Goal: Transaction & Acquisition: Purchase product/service

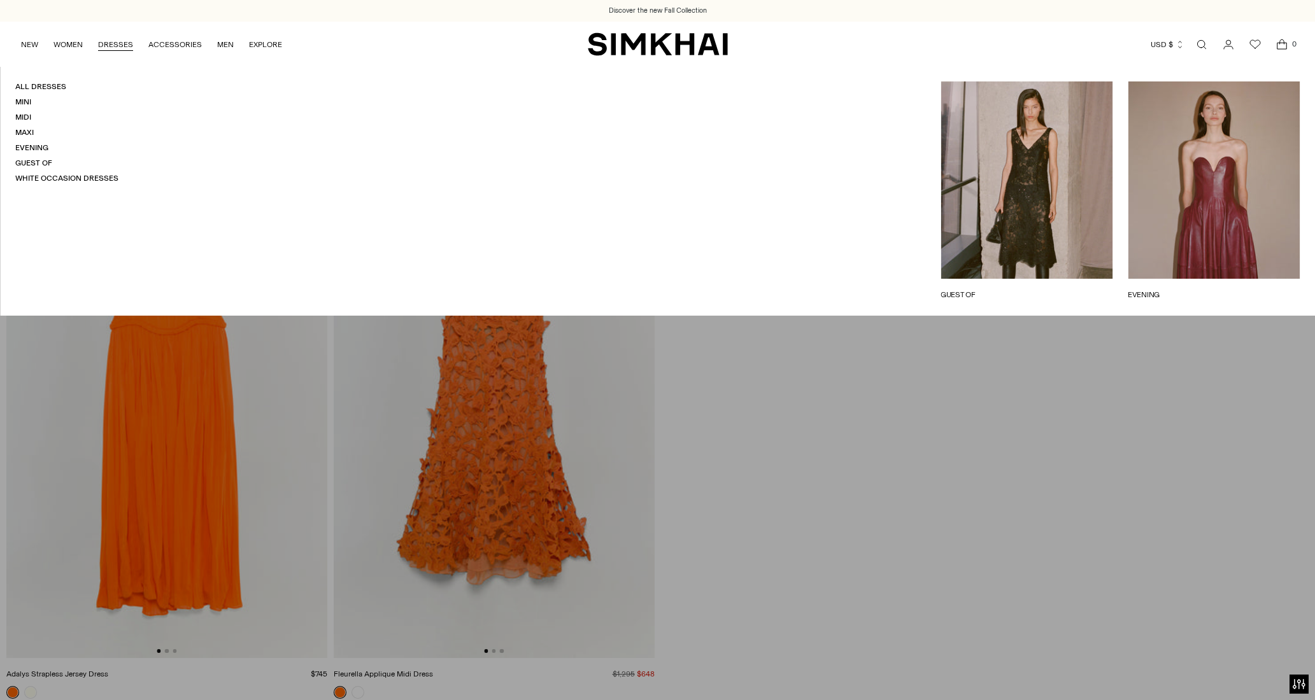
click at [121, 50] on link "DRESSES" at bounding box center [115, 45] width 35 height 28
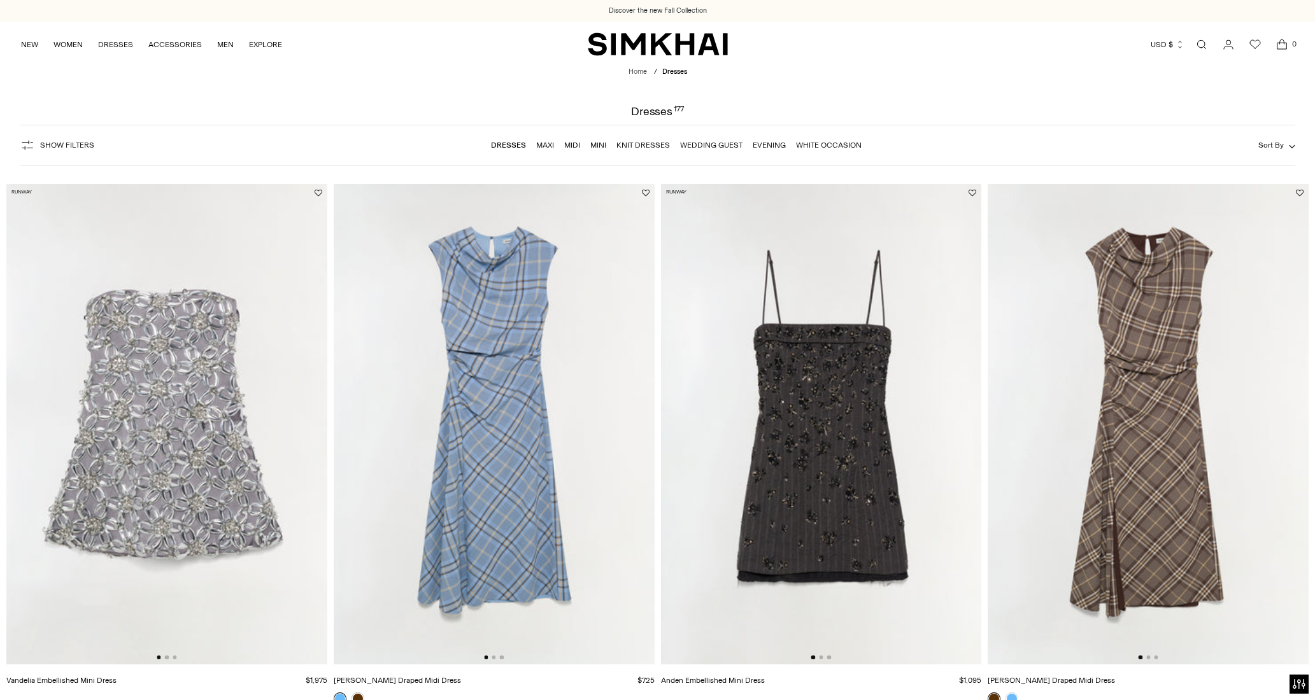
scroll to position [32, 0]
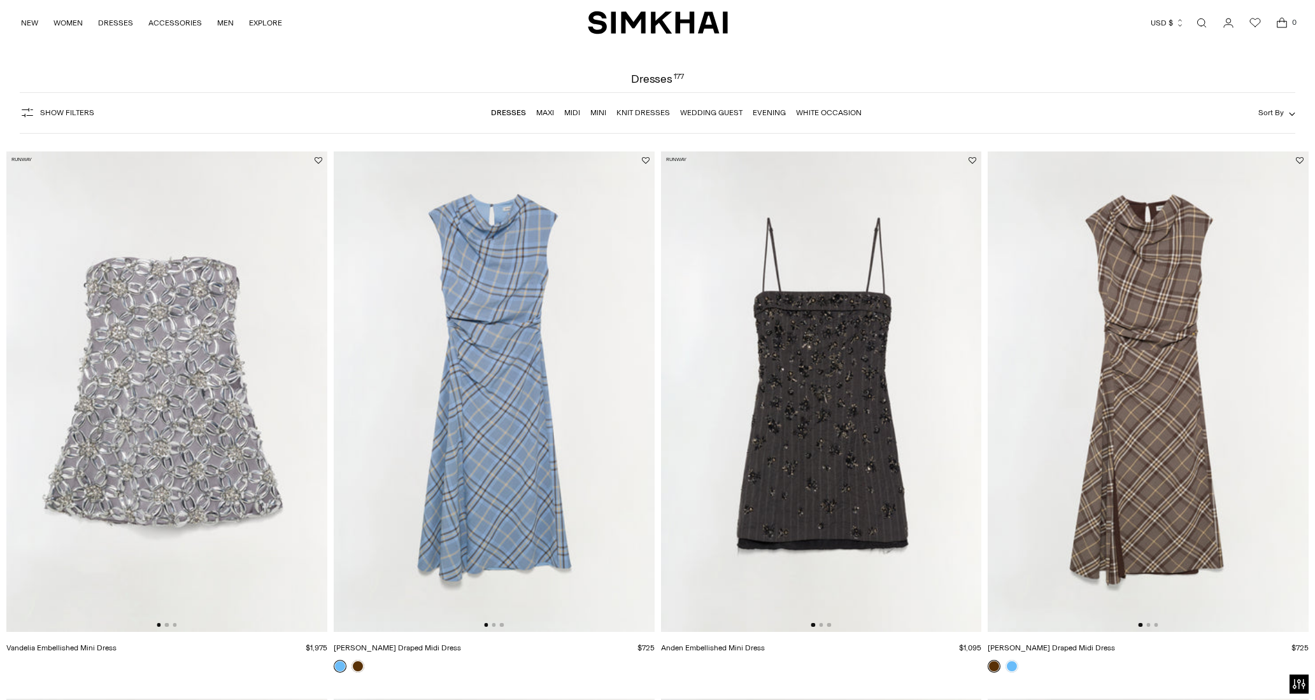
click at [721, 404] on img at bounding box center [821, 392] width 321 height 481
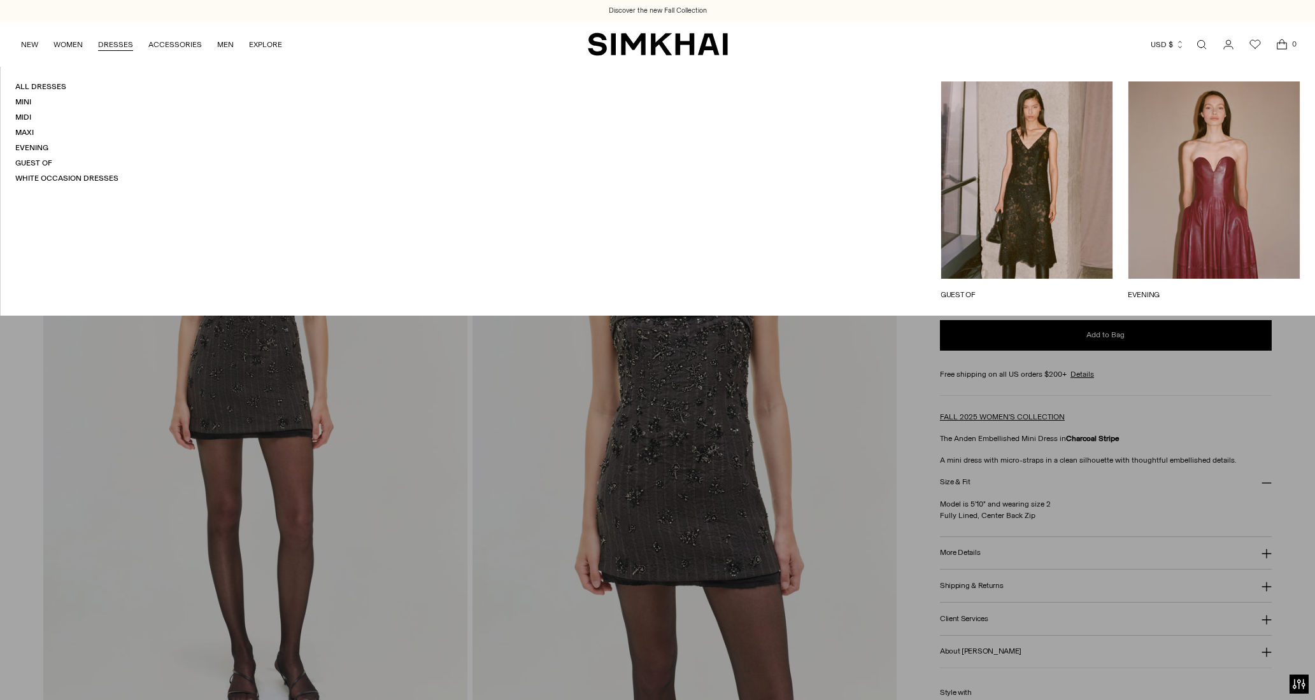
click at [118, 52] on link "DRESSES" at bounding box center [115, 45] width 35 height 28
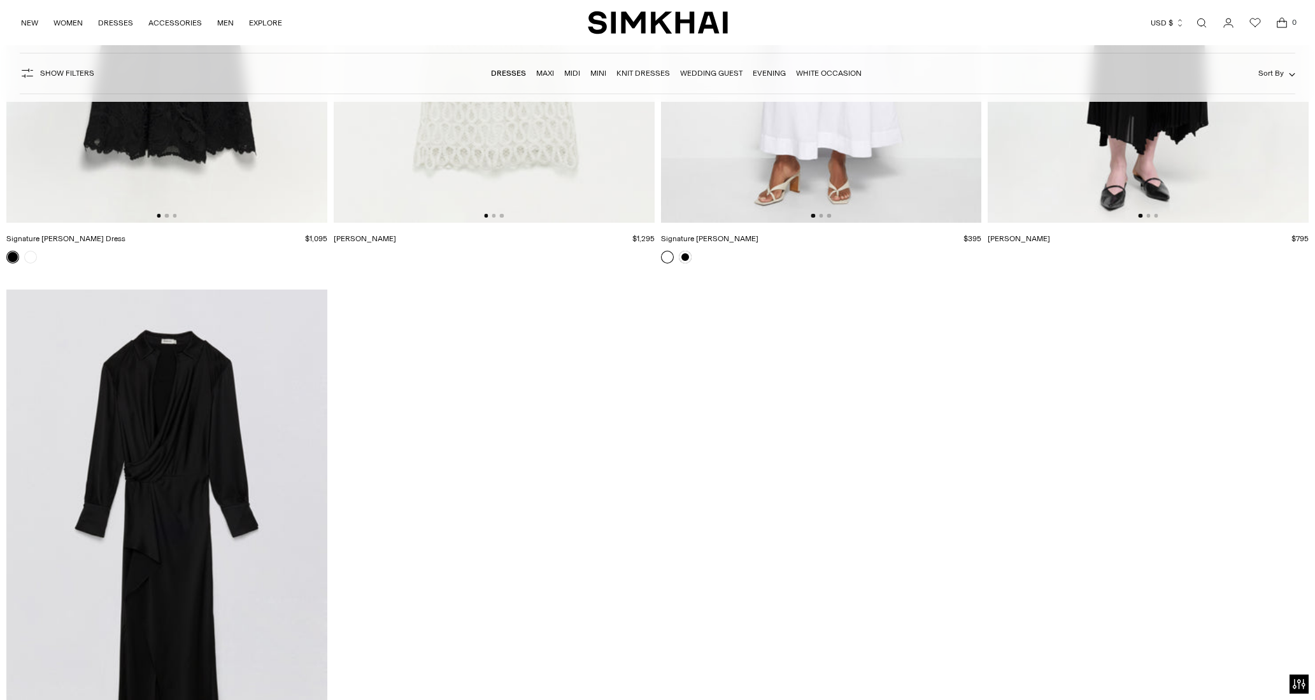
scroll to position [24133, 0]
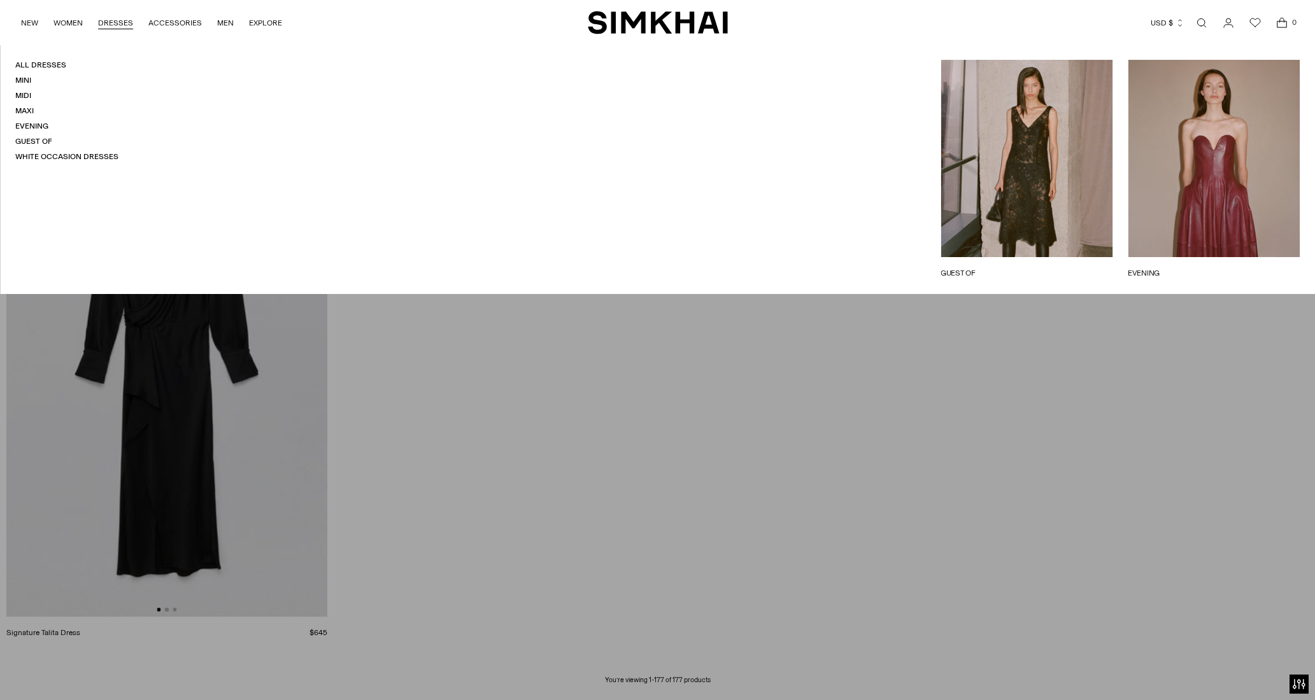
click at [125, 24] on link "DRESSES" at bounding box center [115, 23] width 35 height 28
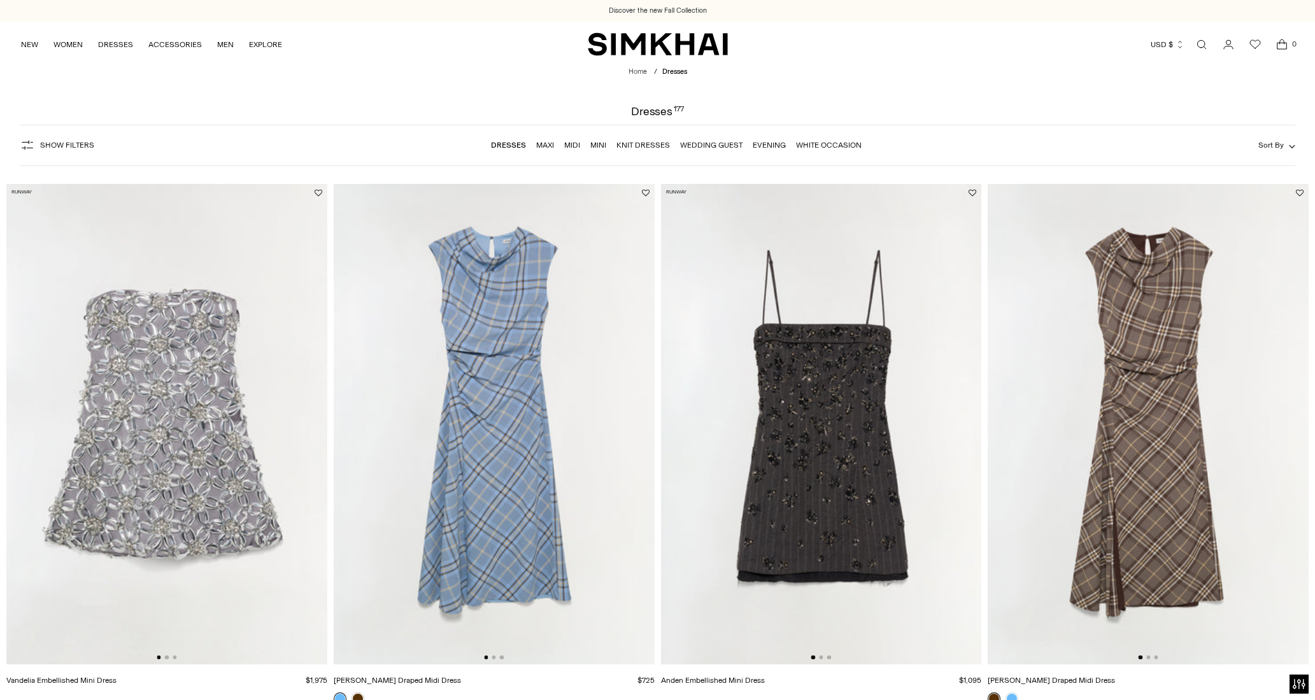
click at [309, 437] on img at bounding box center [166, 424] width 321 height 481
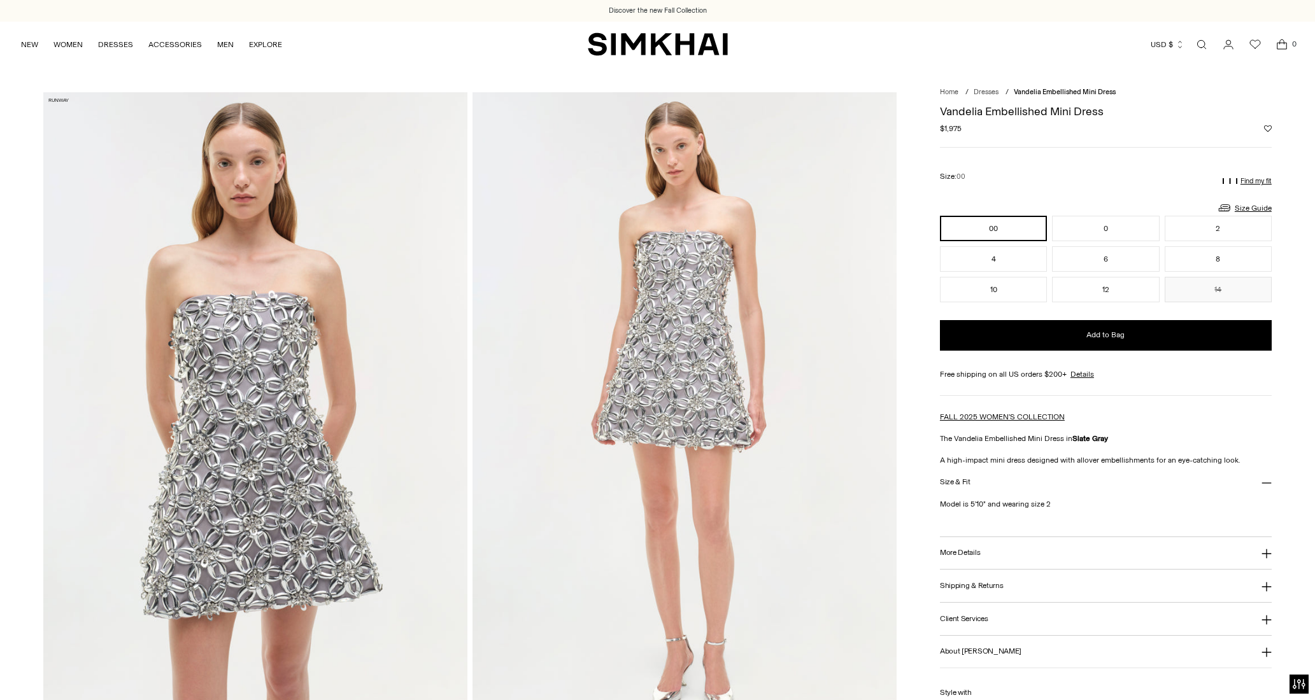
click at [611, 46] on img "SIMKHAI" at bounding box center [658, 44] width 140 height 25
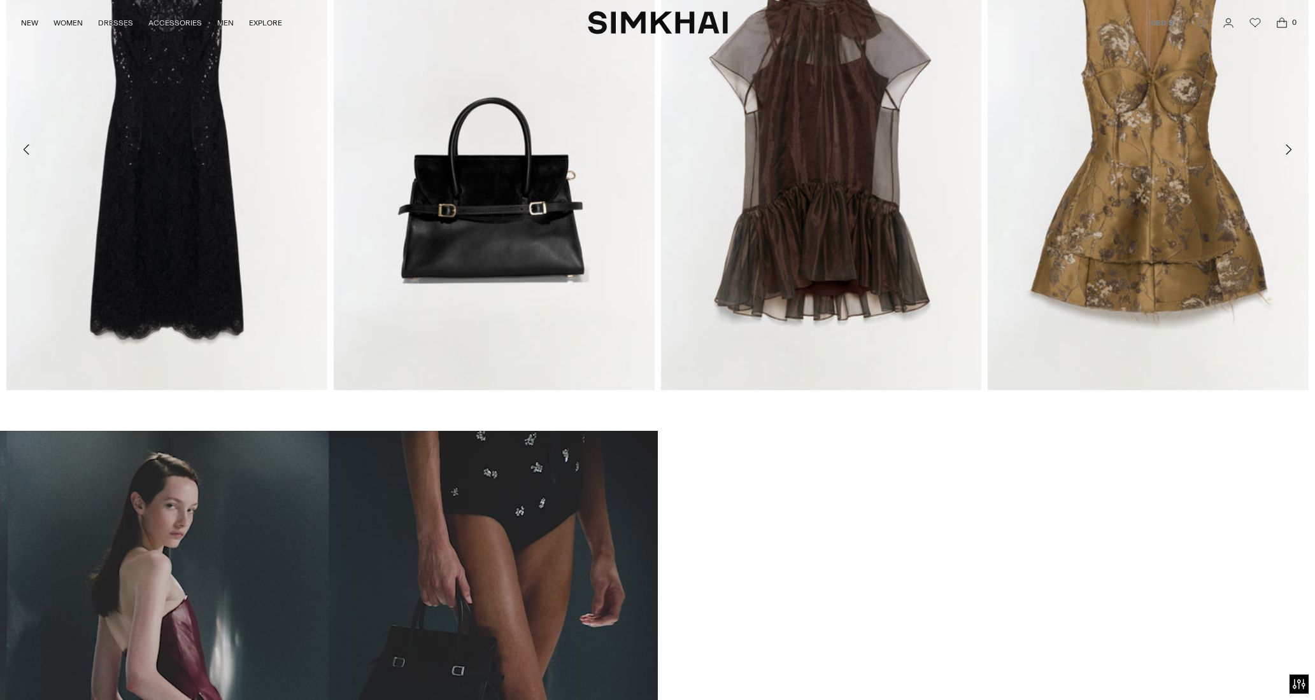
scroll to position [926, 0]
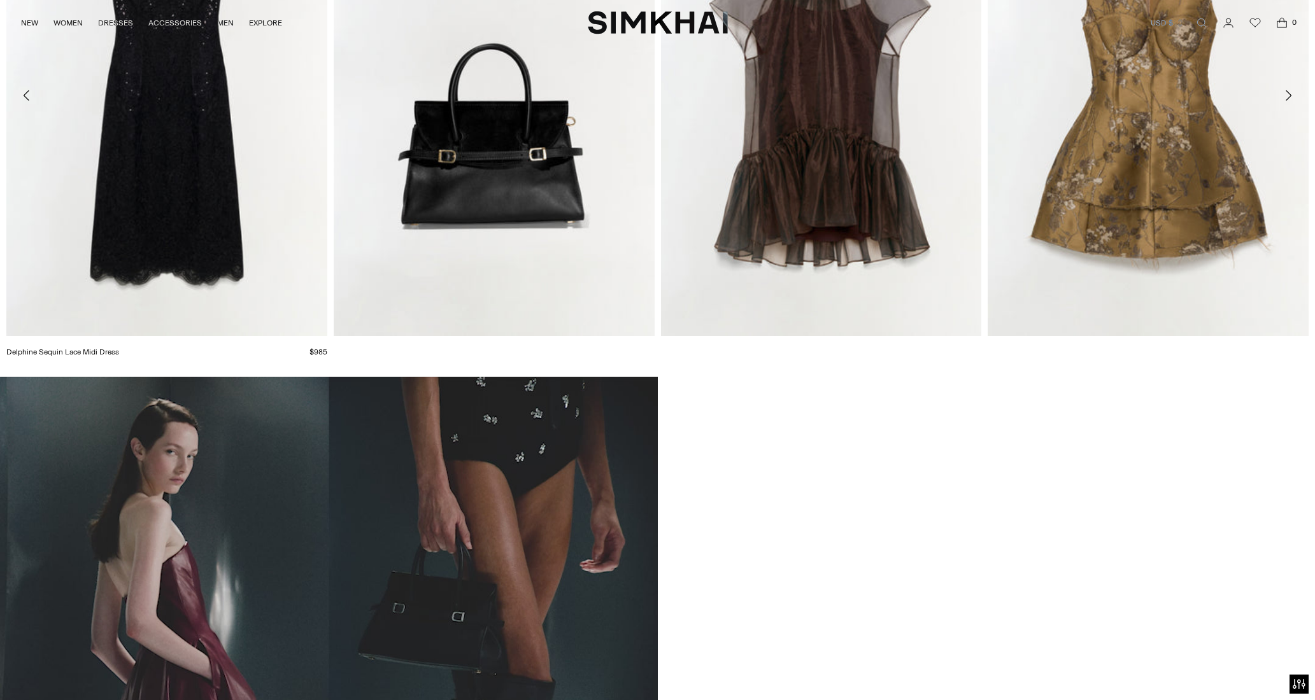
click at [119, 348] on link "Delphine Sequin Lace Midi Dress" at bounding box center [62, 352] width 113 height 9
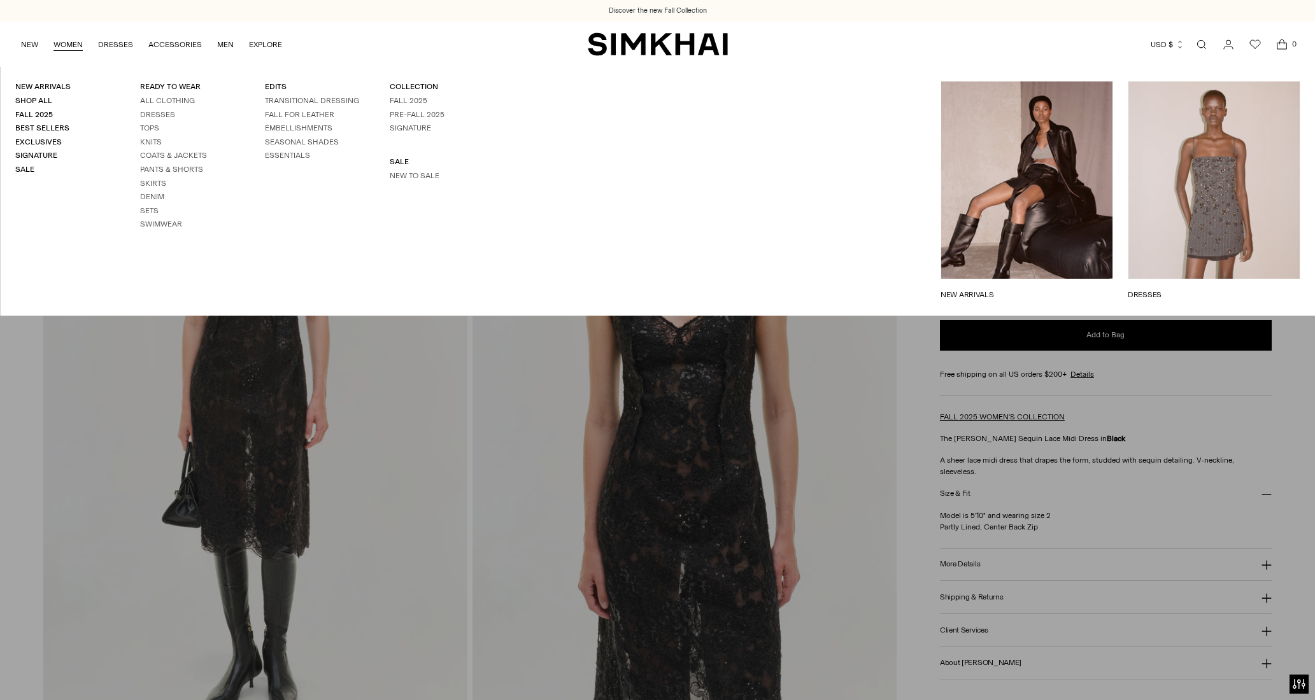
click at [38, 45] on ul "NEW WOMEN New Arrivals Shop All Fall 2025 Best Sellers Exclusives Signature Sal…" at bounding box center [151, 44] width 261 height 30
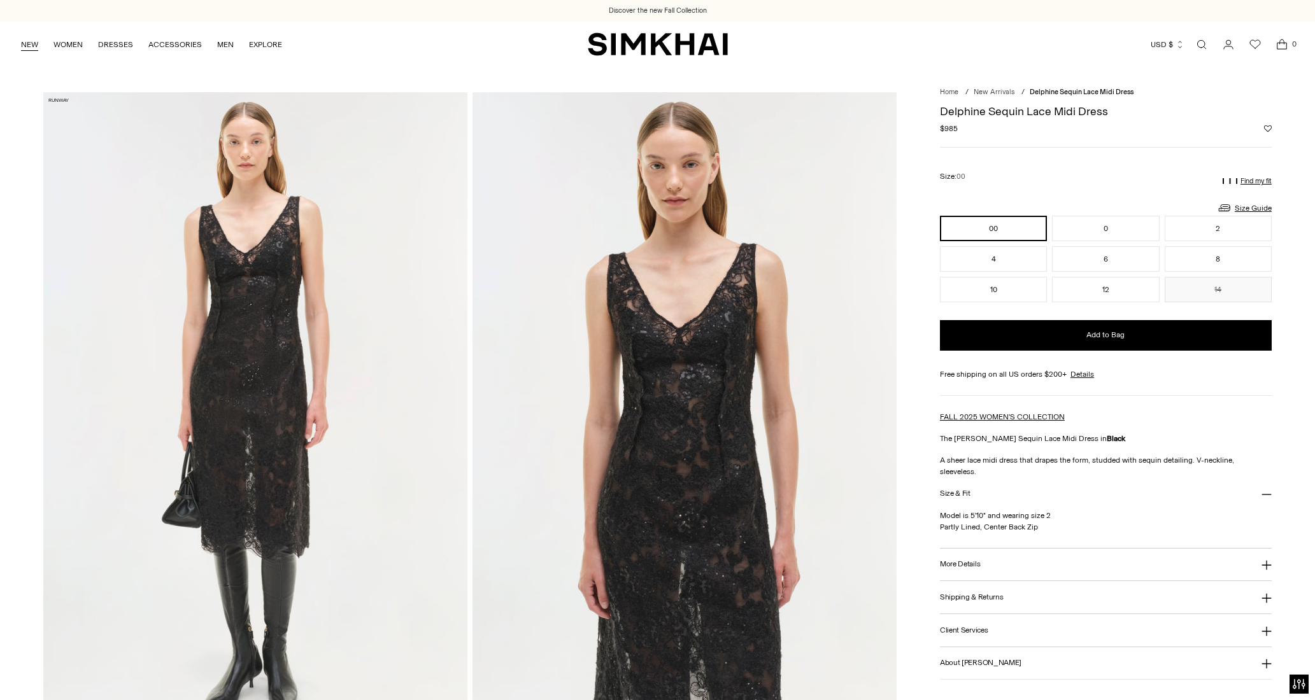
click at [31, 45] on link "NEW" at bounding box center [29, 45] width 17 height 28
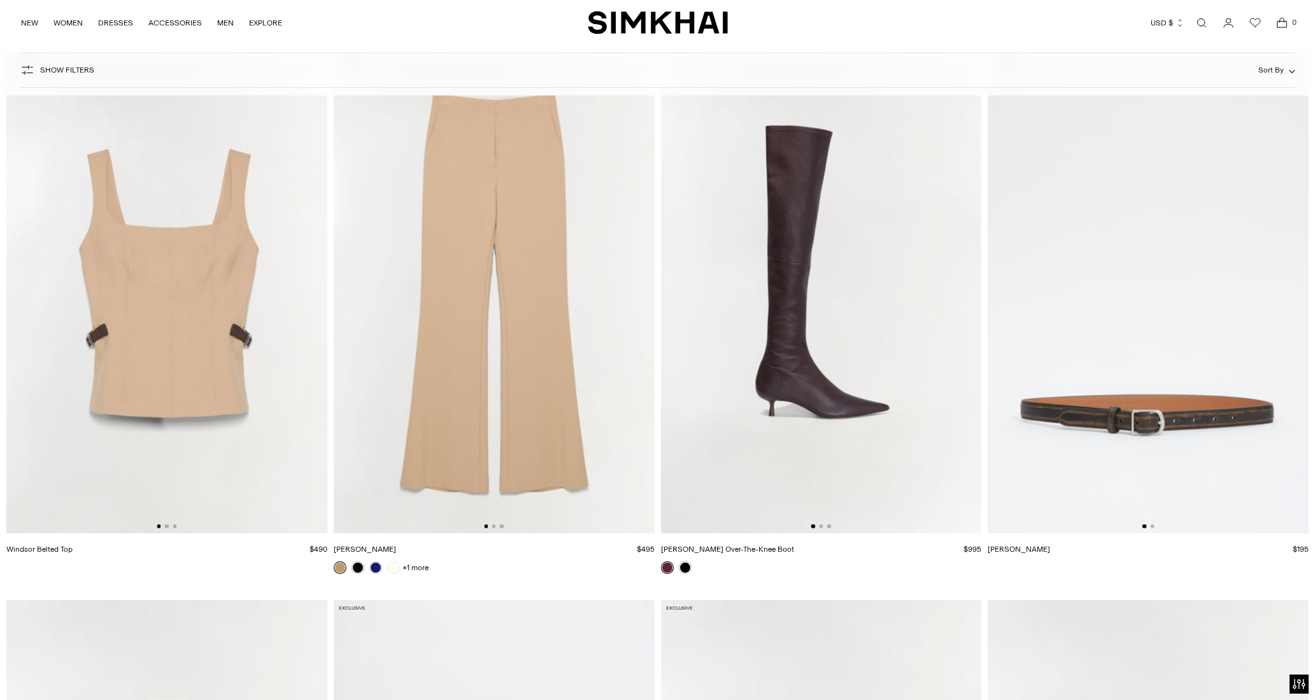
scroll to position [6154, 0]
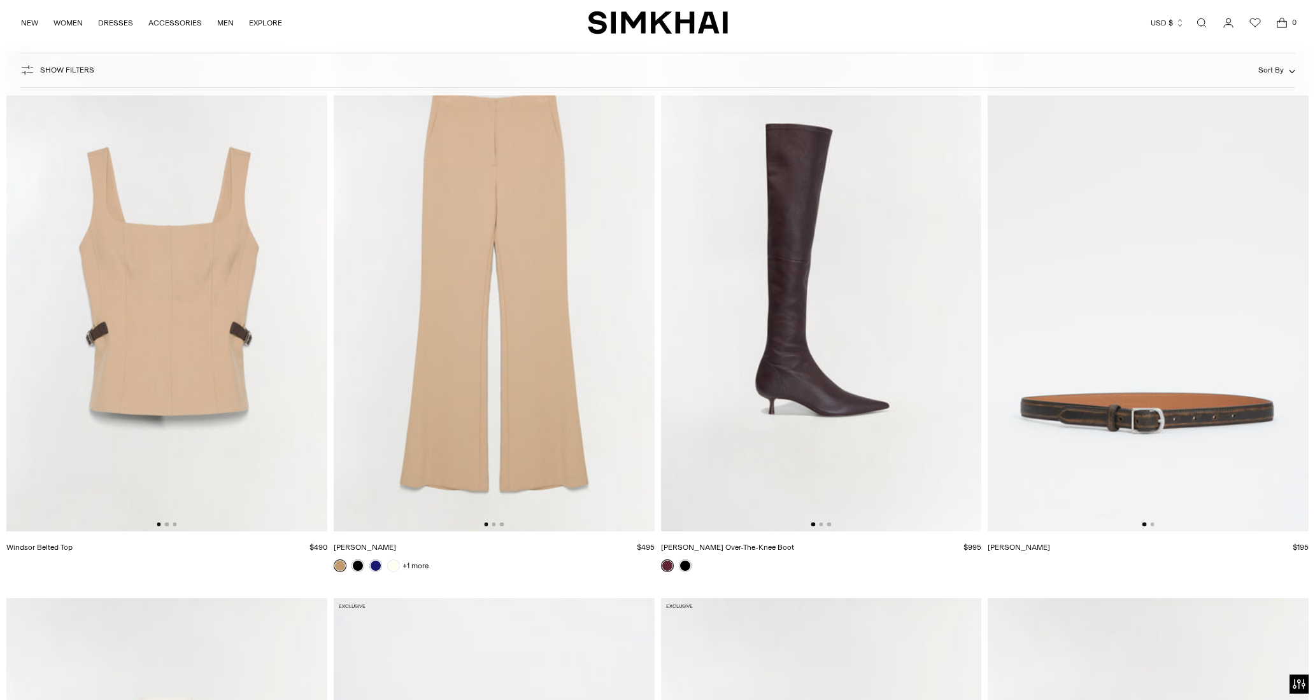
click at [239, 355] on img at bounding box center [166, 291] width 321 height 481
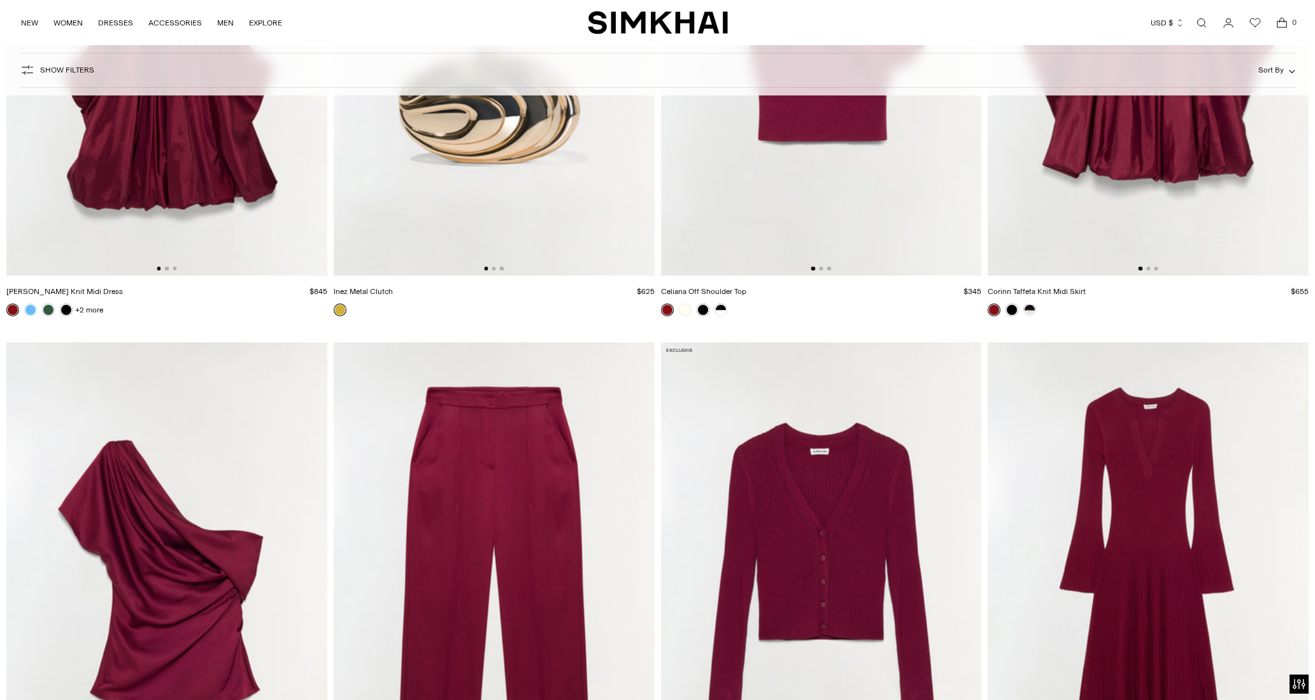
scroll to position [13789, 0]
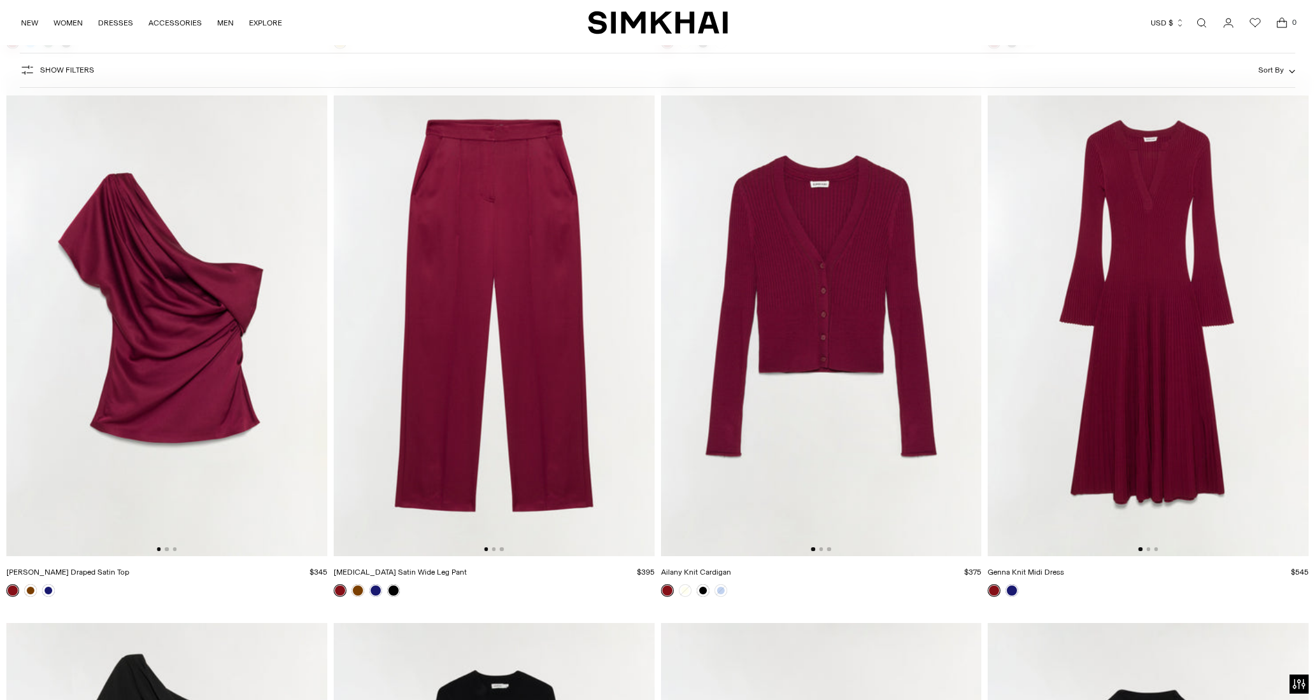
click at [1166, 366] on img at bounding box center [1148, 315] width 321 height 481
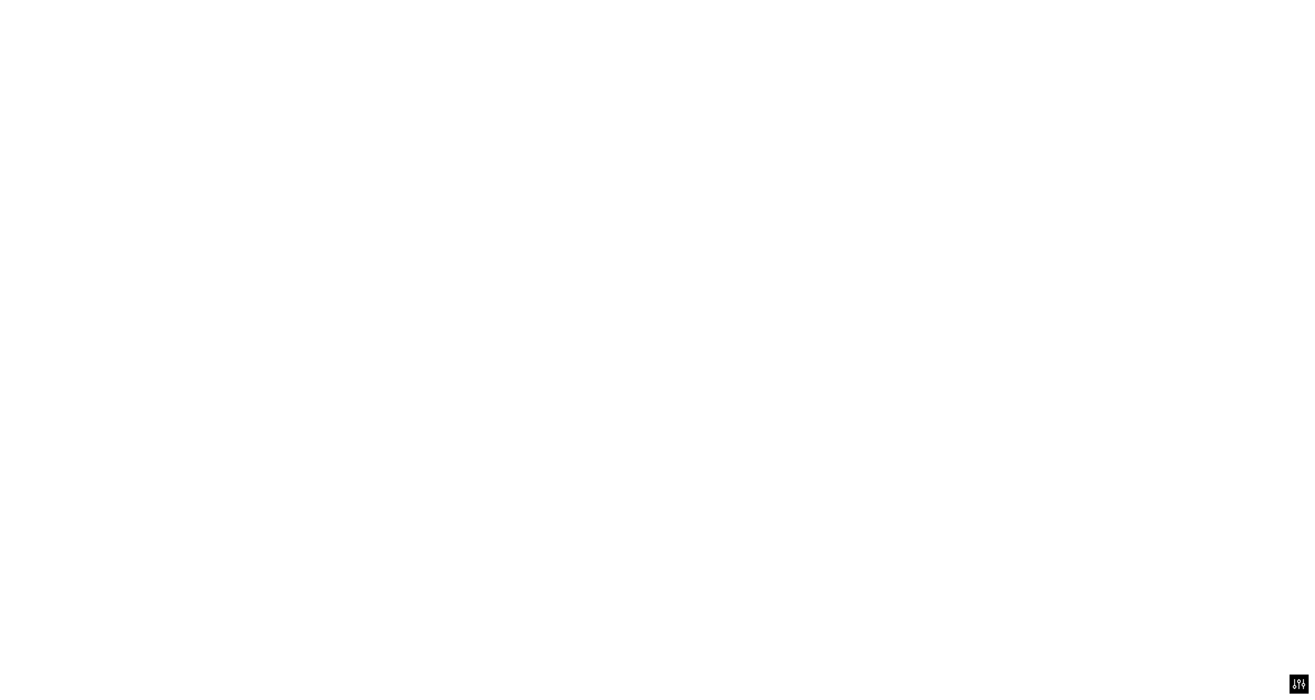
scroll to position [0, 320]
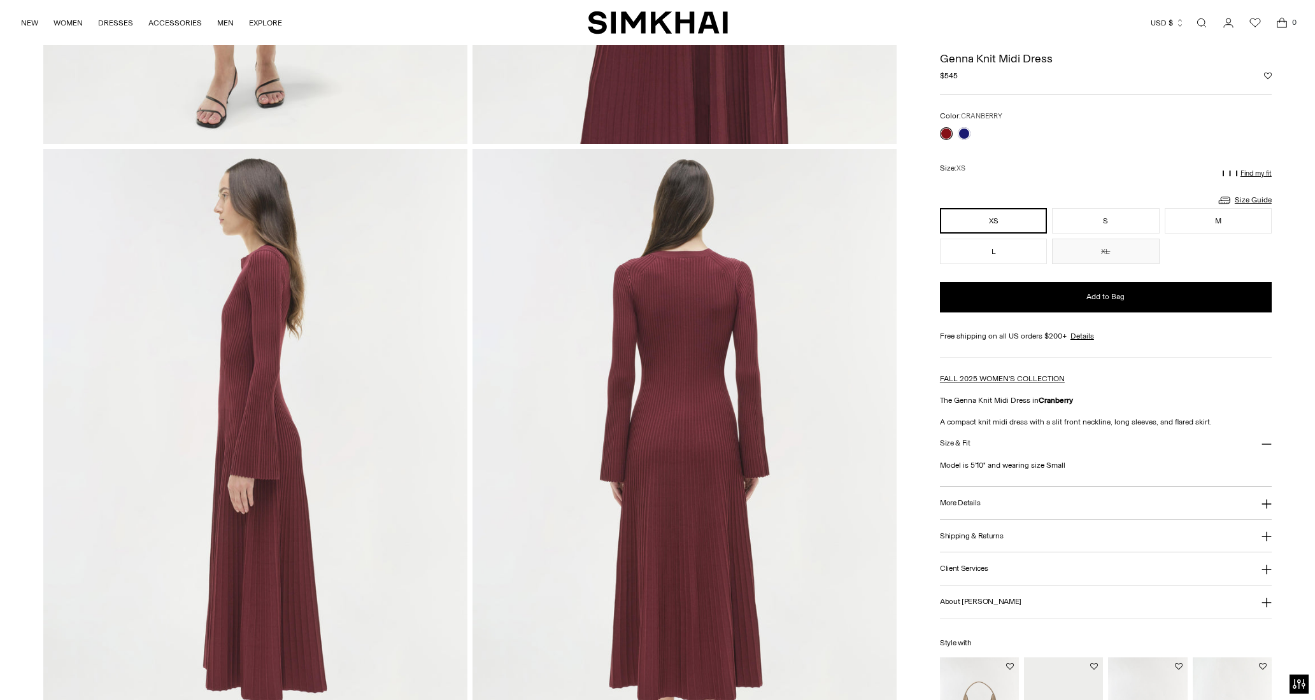
scroll to position [584, 0]
click at [1080, 220] on button "S" at bounding box center [1105, 220] width 107 height 25
